Goal: Find specific page/section: Find specific page/section

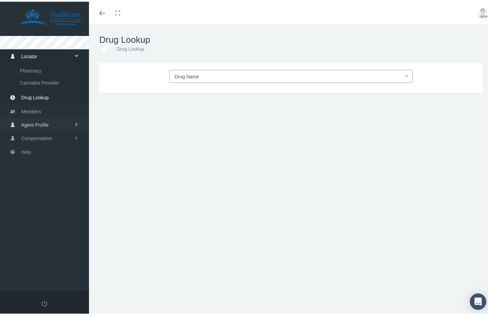
click at [55, 124] on link "Agent Profile" at bounding box center [44, 122] width 89 height 13
click at [25, 108] on span "View" at bounding box center [25, 110] width 10 height 12
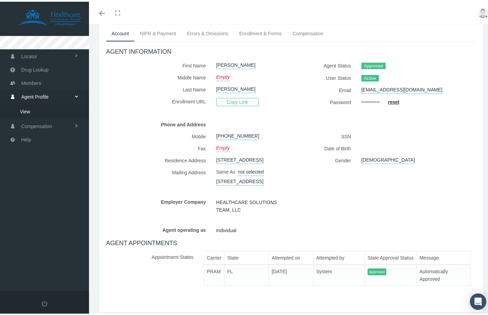
scroll to position [41, 0]
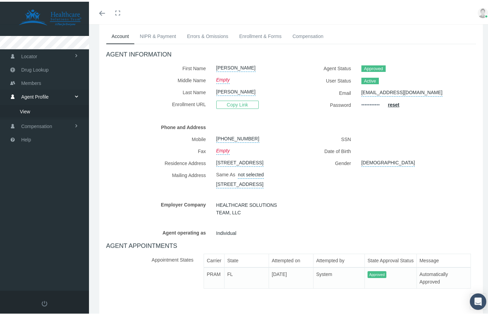
click at [269, 38] on link "Enrollment & Forms" at bounding box center [260, 34] width 53 height 15
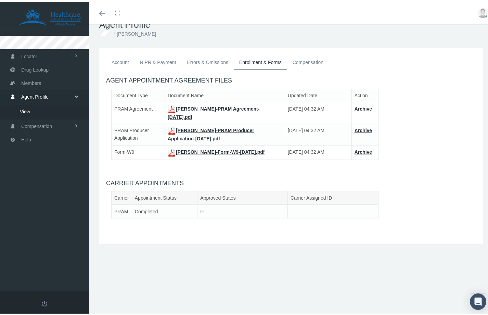
scroll to position [15, 0]
click at [297, 56] on link "Compensation" at bounding box center [308, 60] width 42 height 15
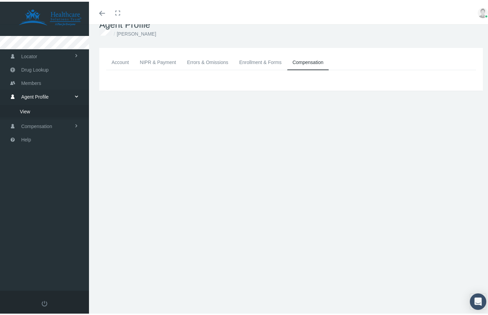
click at [196, 66] on link "Errors & Omissions" at bounding box center [207, 60] width 52 height 15
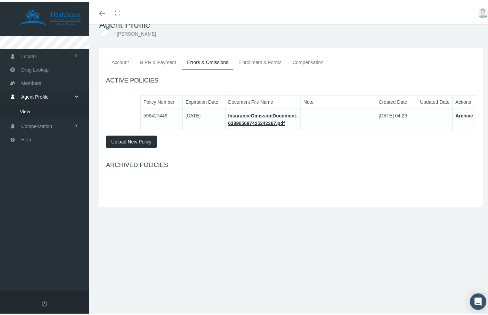
click at [167, 60] on link "NIPR & Payment" at bounding box center [157, 60] width 47 height 15
